Goal: Task Accomplishment & Management: Manage account settings

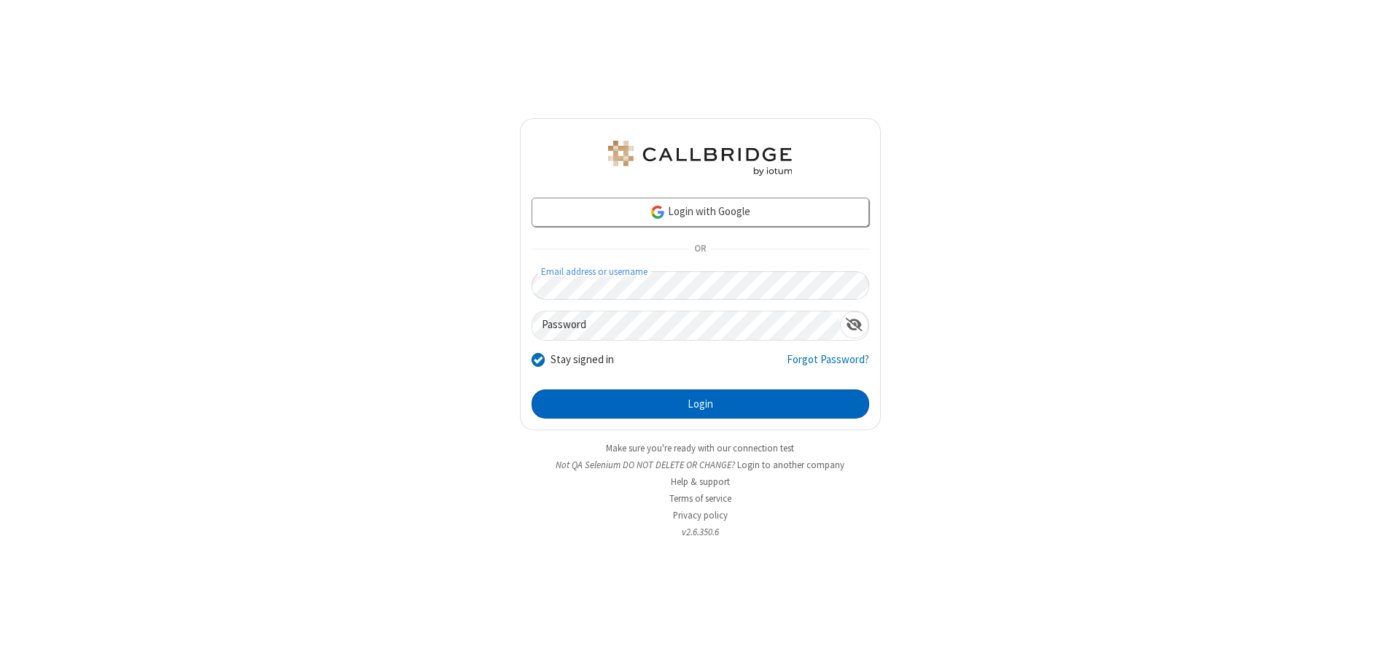
click at [700, 404] on button "Login" at bounding box center [701, 403] width 338 height 29
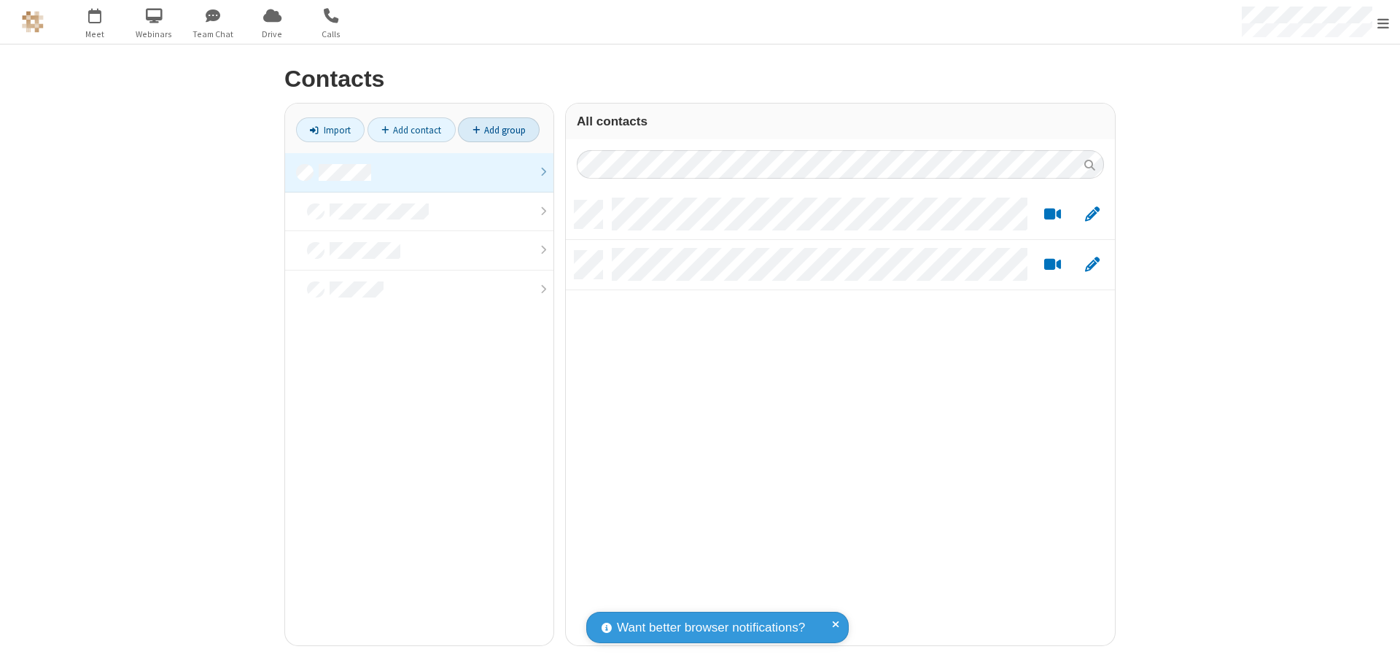
click at [499, 130] on link "Add group" at bounding box center [499, 129] width 82 height 25
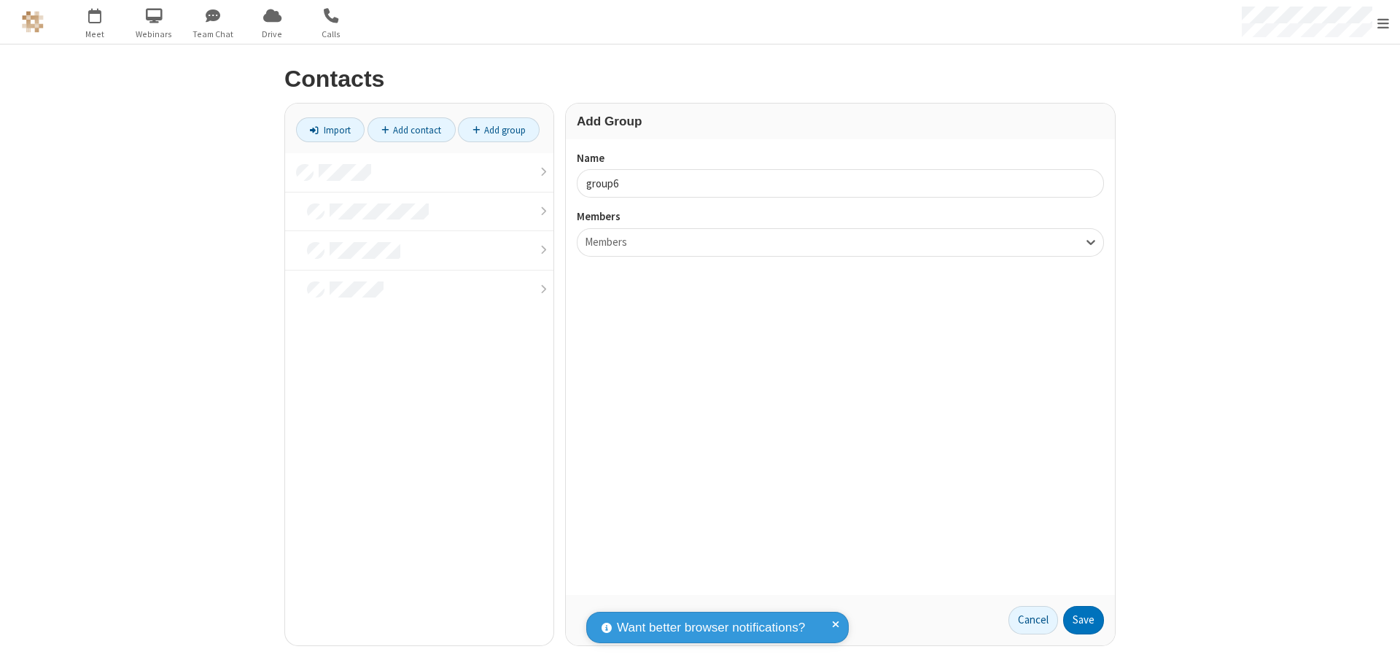
type input "group6"
click at [1084, 620] on button "Save" at bounding box center [1083, 620] width 41 height 29
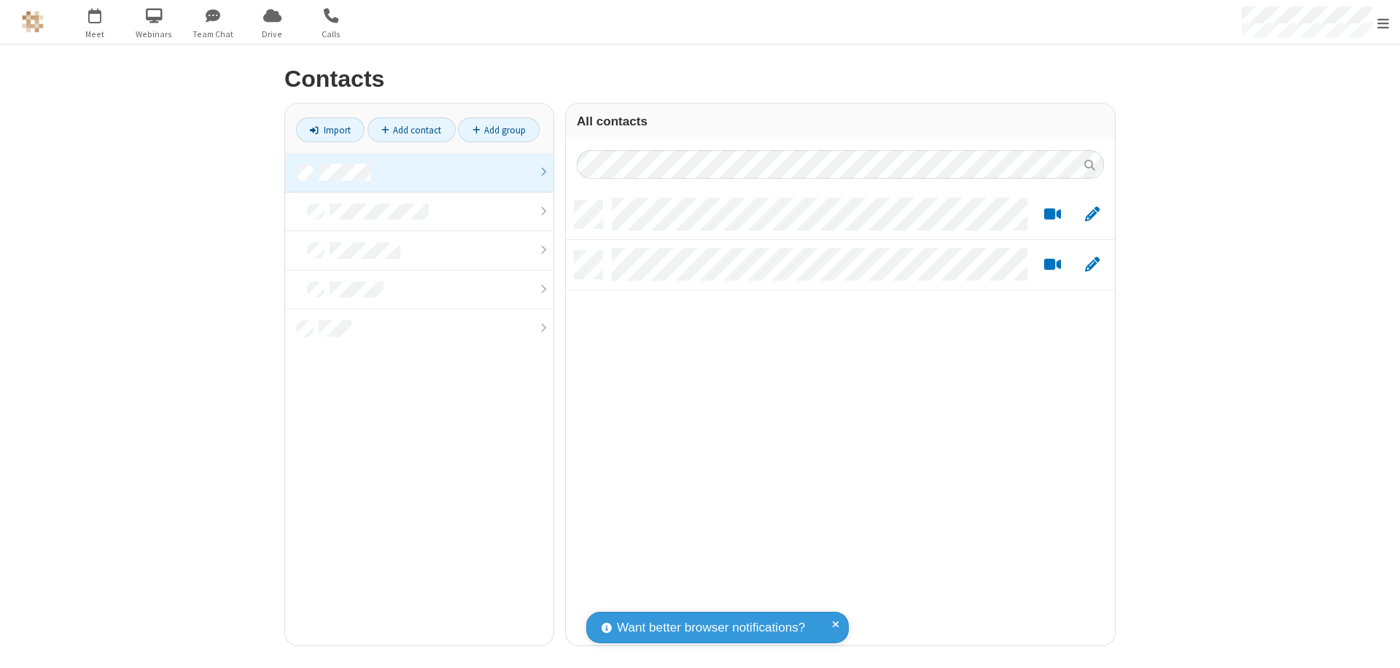
click at [419, 172] on link at bounding box center [419, 172] width 268 height 39
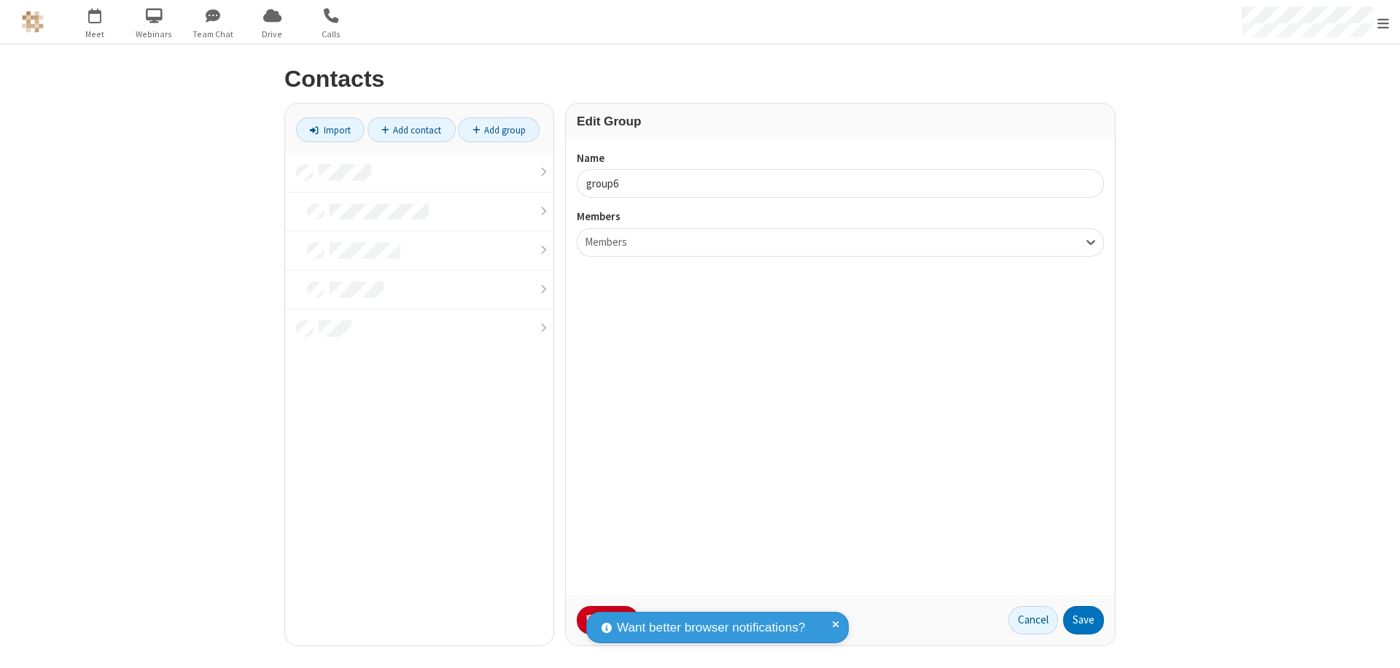
click at [0, 0] on button "No Thanks" at bounding box center [0, 0] width 0 height 0
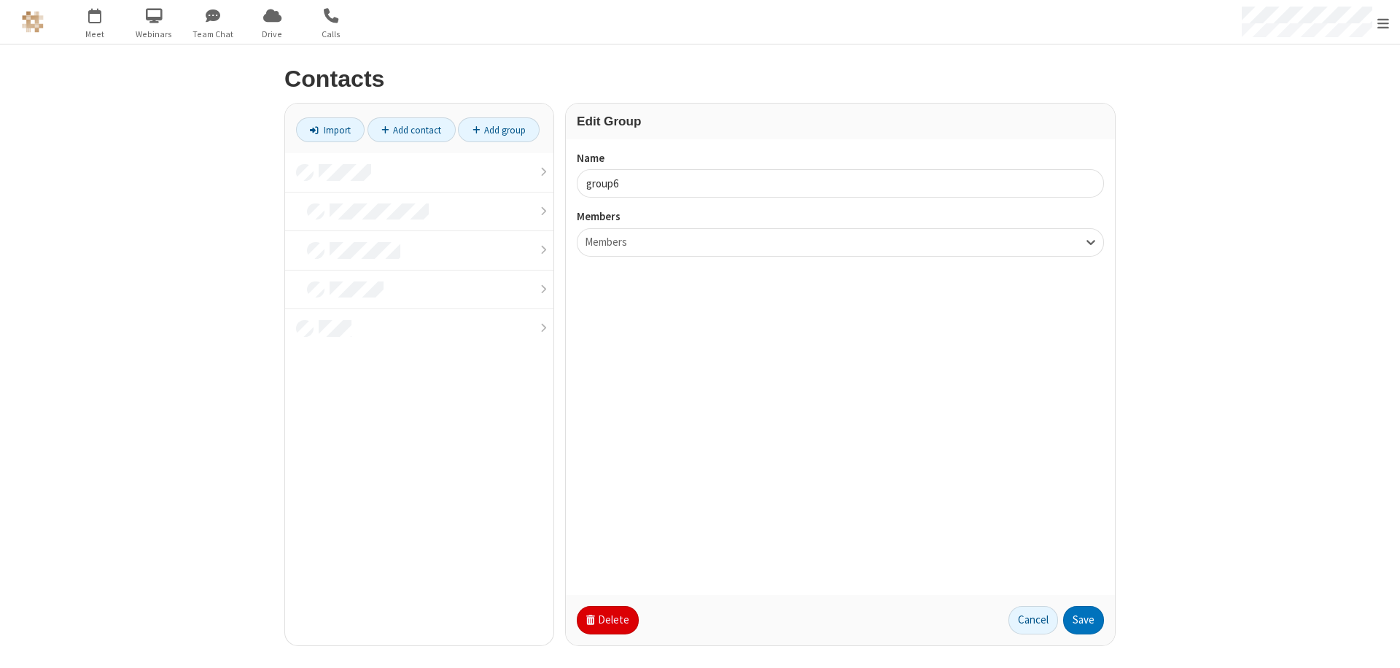
click at [606, 620] on button "Delete" at bounding box center [608, 620] width 62 height 29
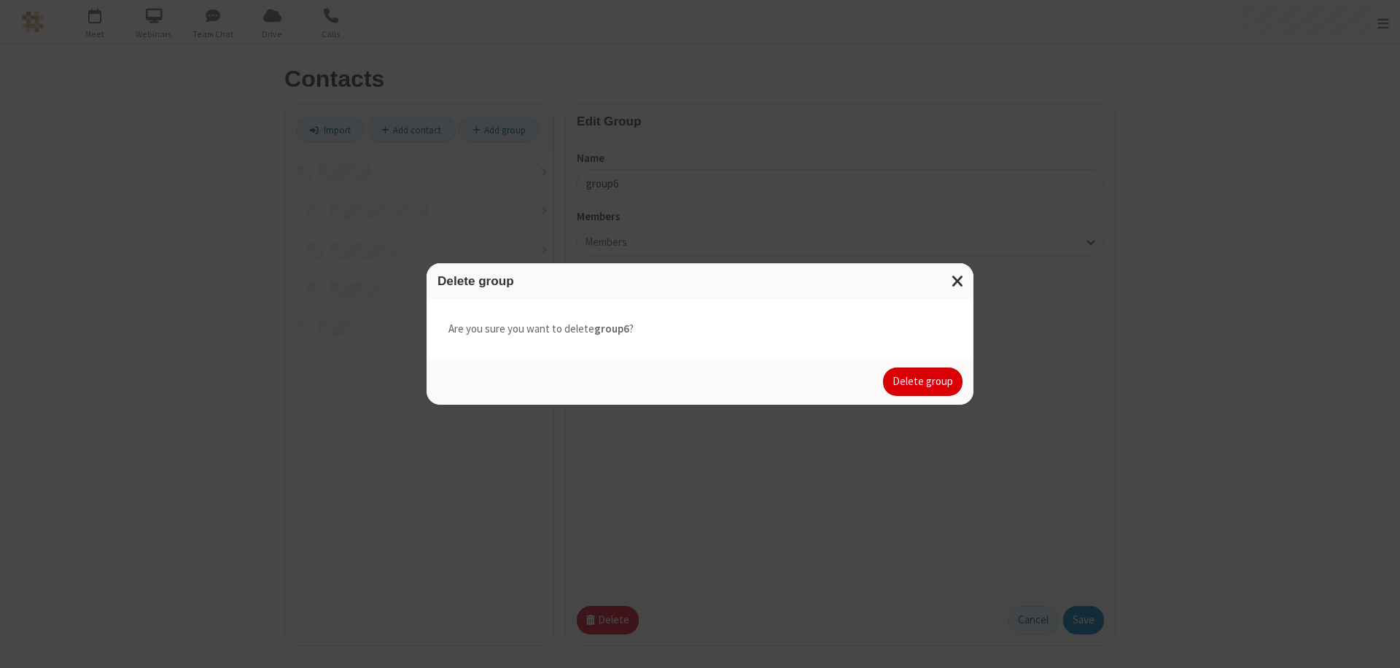
click at [923, 381] on button "Delete group" at bounding box center [922, 382] width 79 height 29
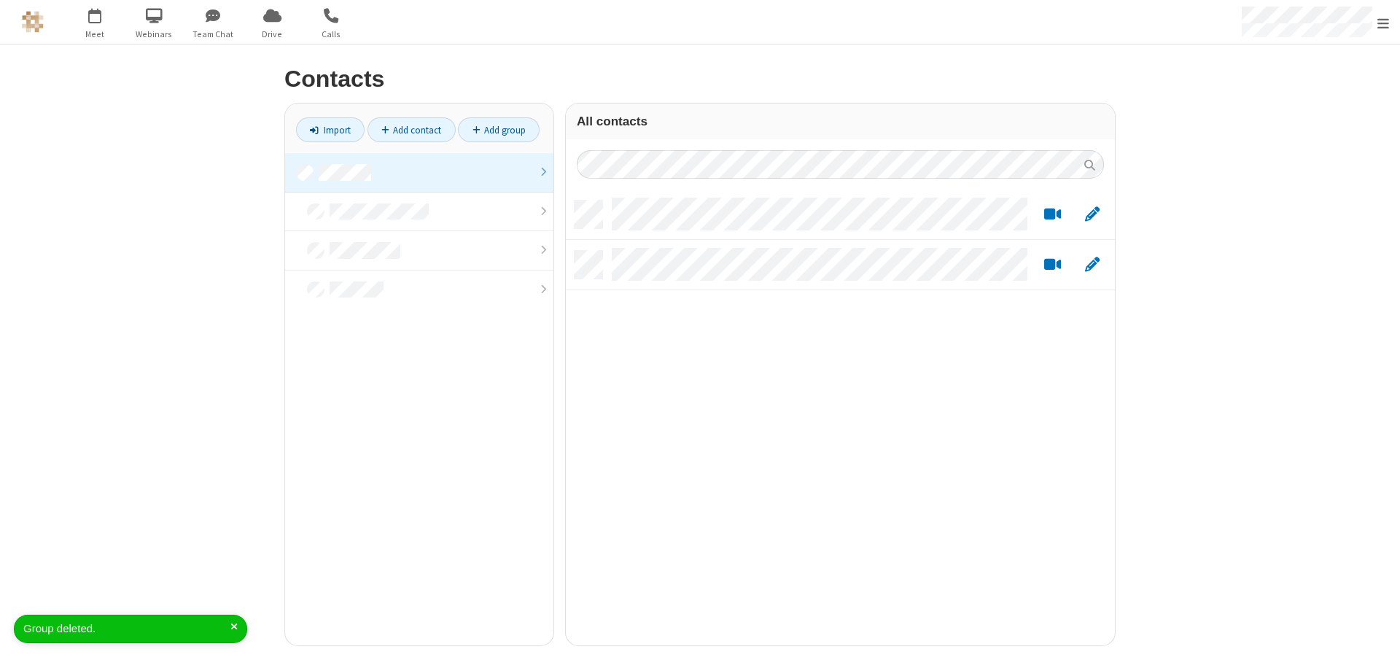
scroll to position [445, 538]
